Goal: Transaction & Acquisition: Download file/media

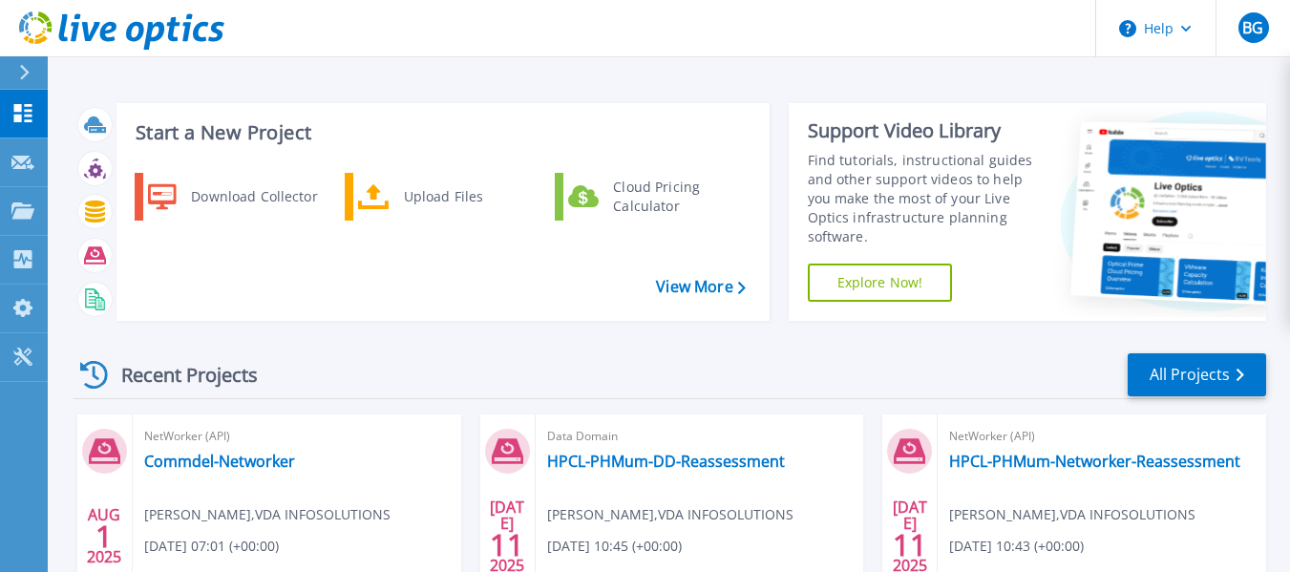
click at [22, 71] on icon at bounding box center [24, 72] width 11 height 15
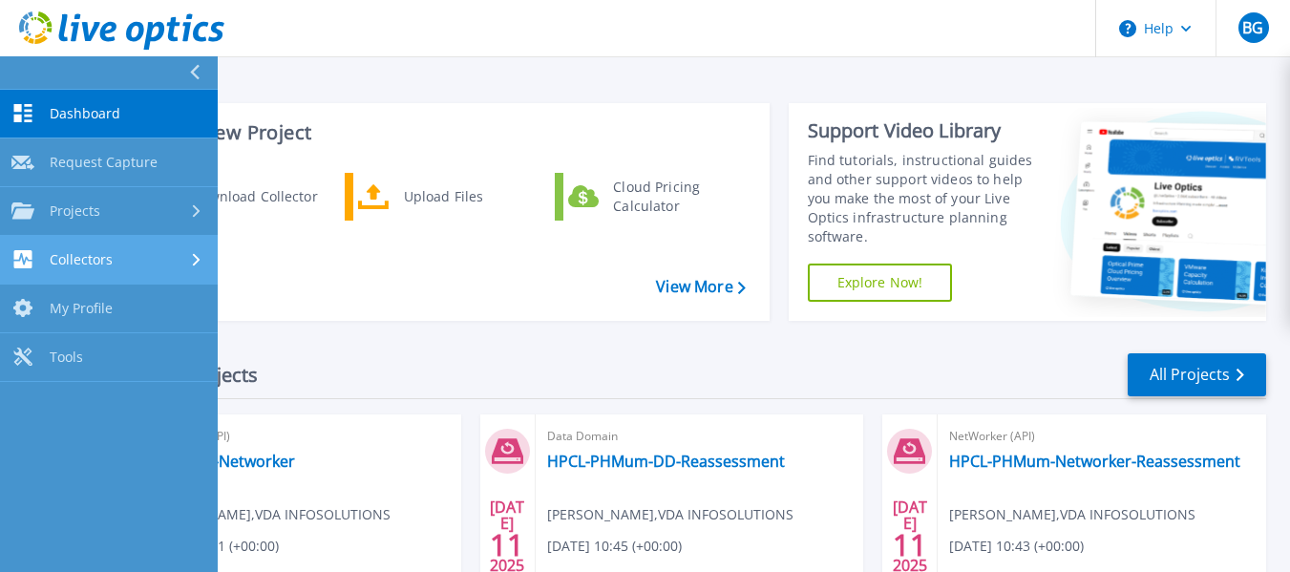
click at [105, 257] on span "Collectors" at bounding box center [81, 259] width 63 height 17
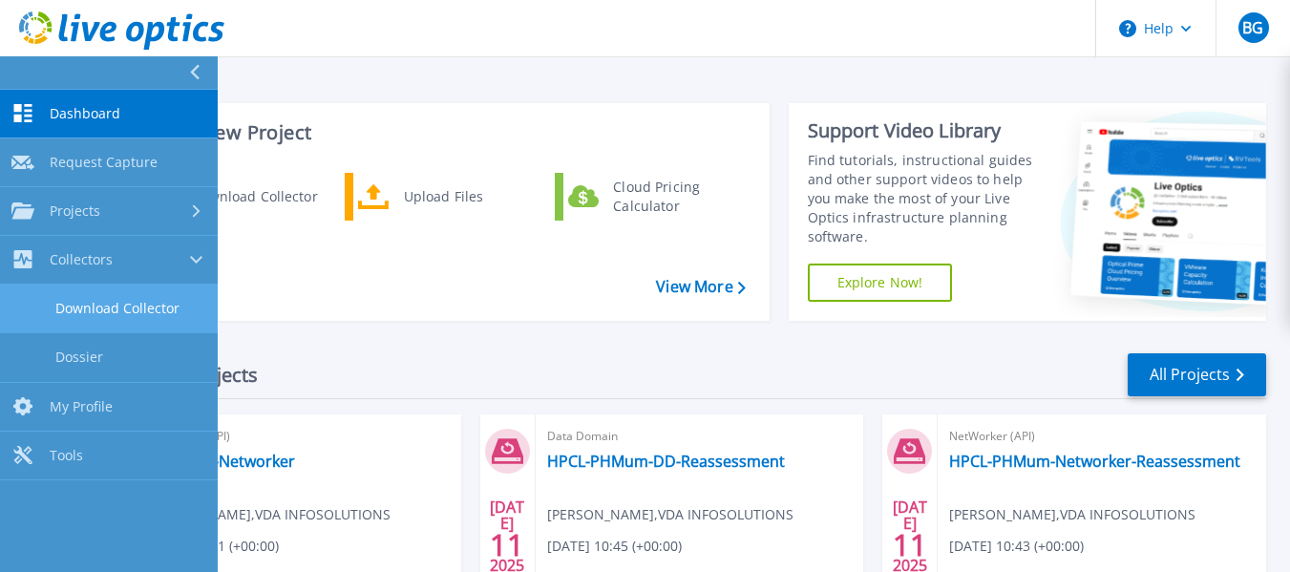
click at [106, 304] on link "Download Collector" at bounding box center [109, 308] width 218 height 49
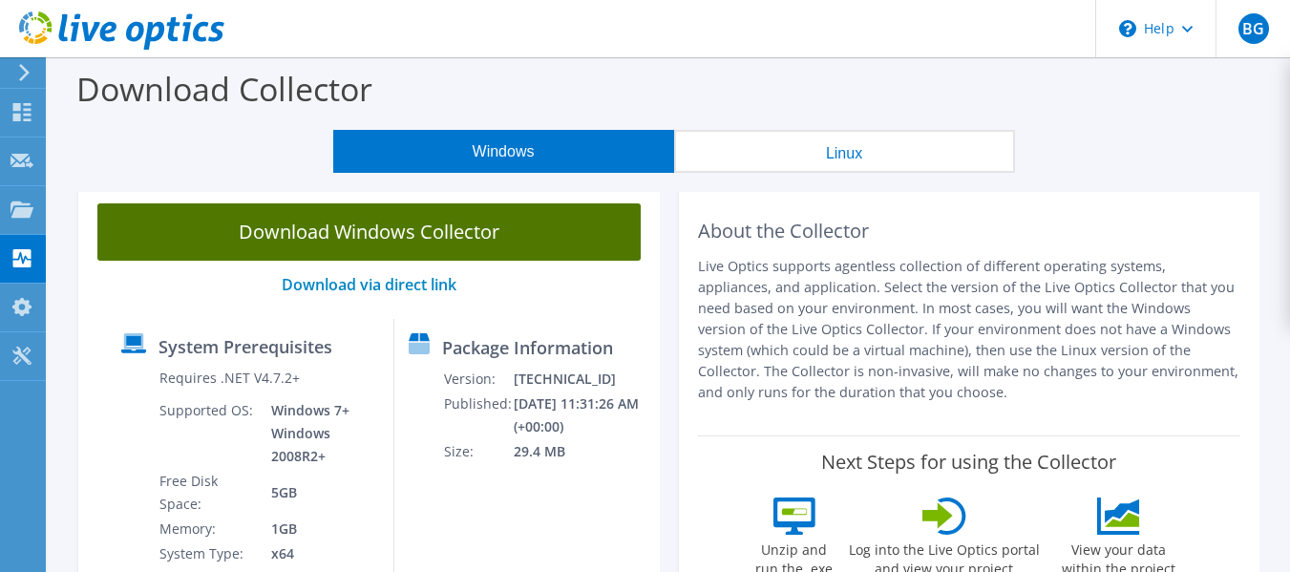
click at [428, 241] on link "Download Windows Collector" at bounding box center [368, 231] width 543 height 57
